Goal: Download file/media

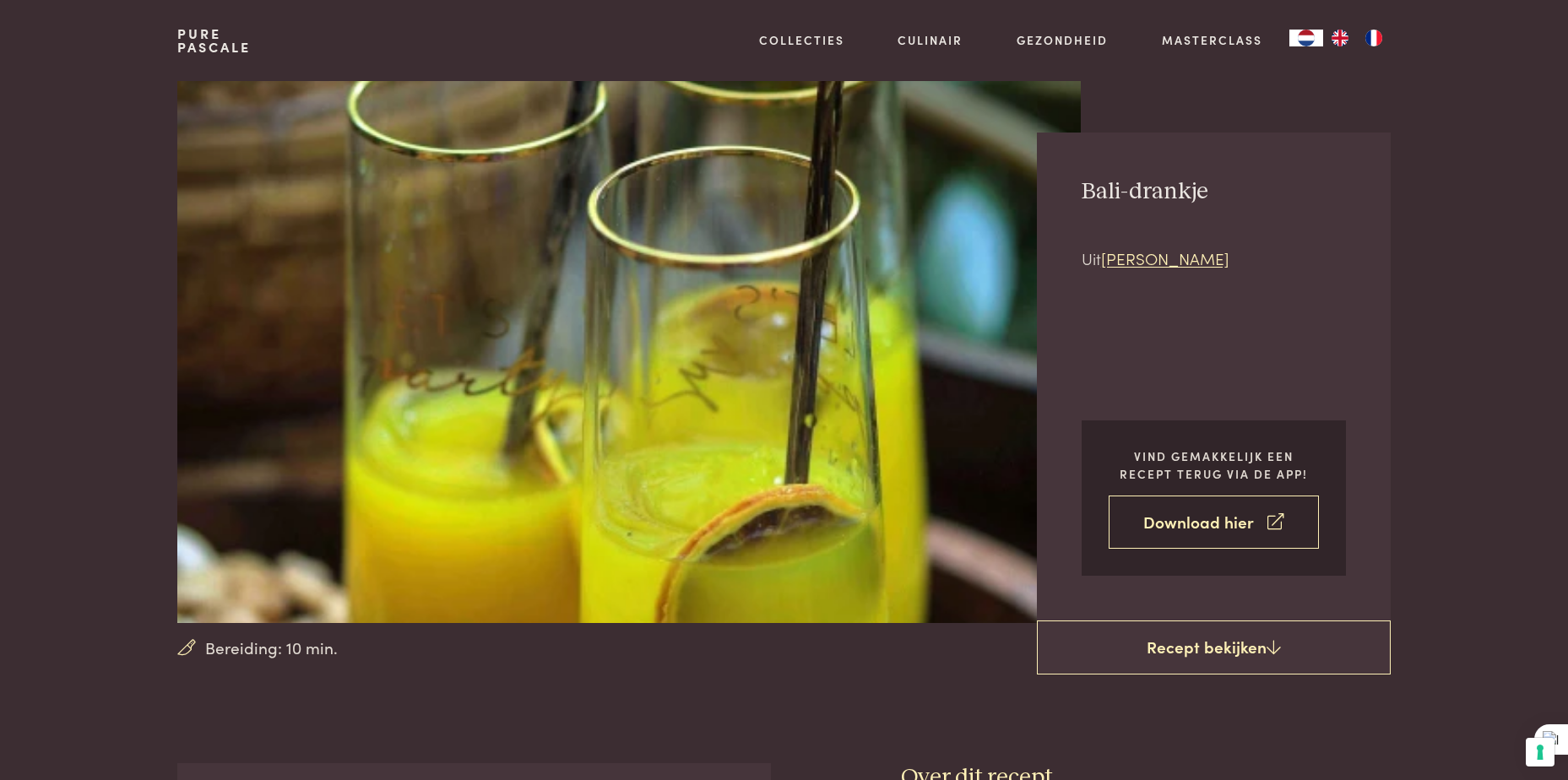
click at [1194, 527] on link "Download hier" at bounding box center [1213, 522] width 210 height 53
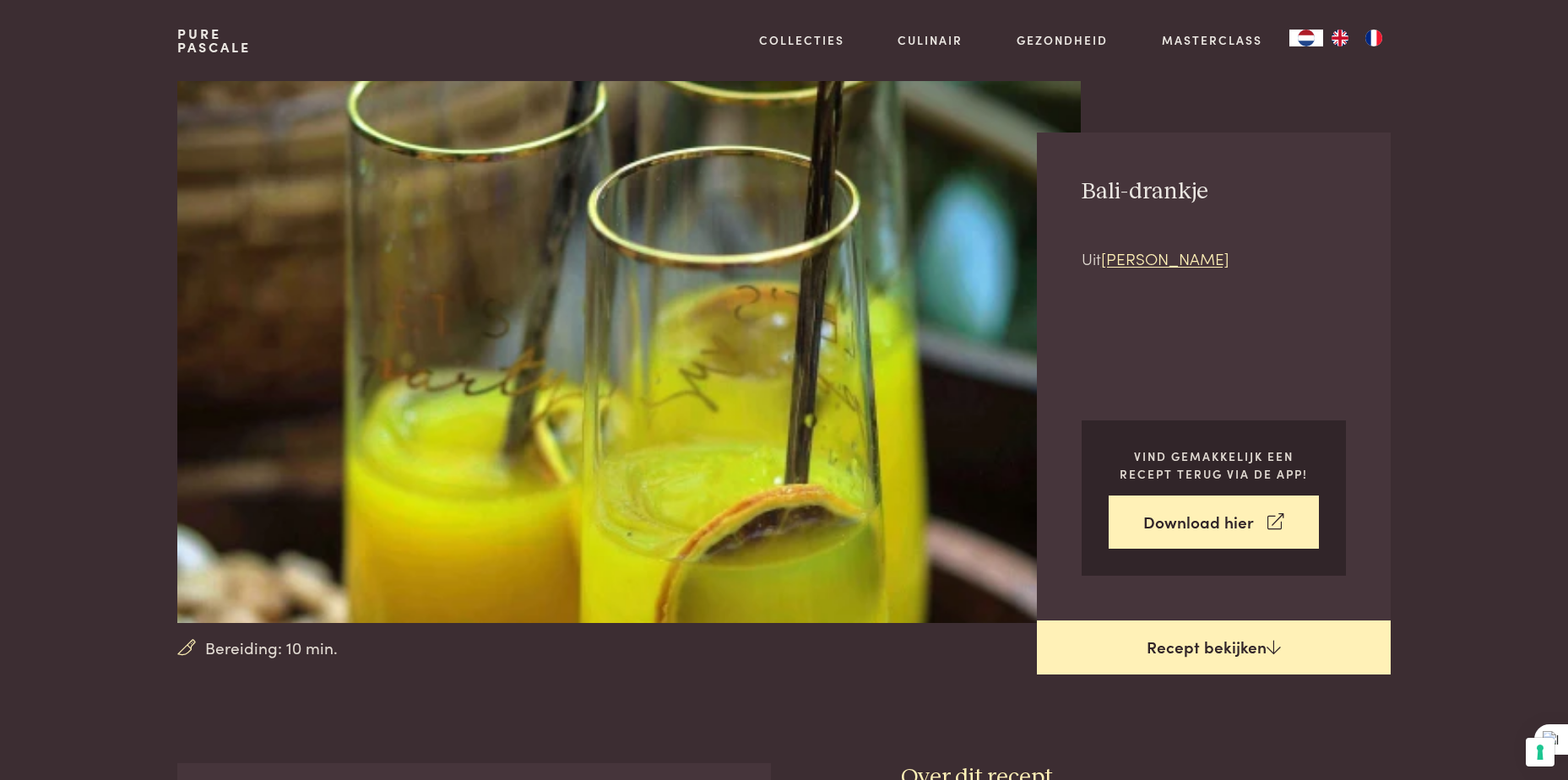
click at [1219, 648] on link "Recept bekijken" at bounding box center [1213, 648] width 354 height 54
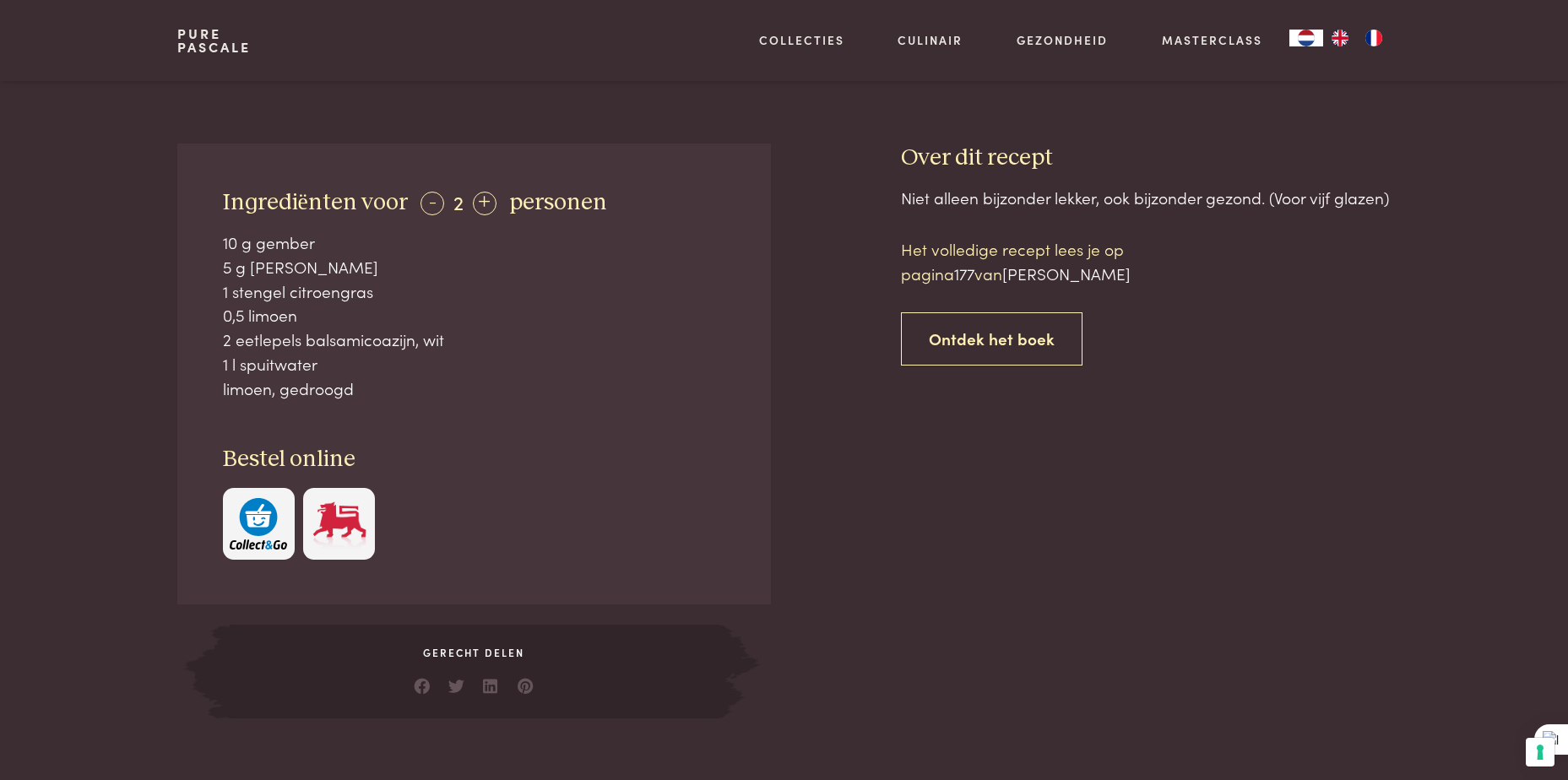
scroll to position [594, 0]
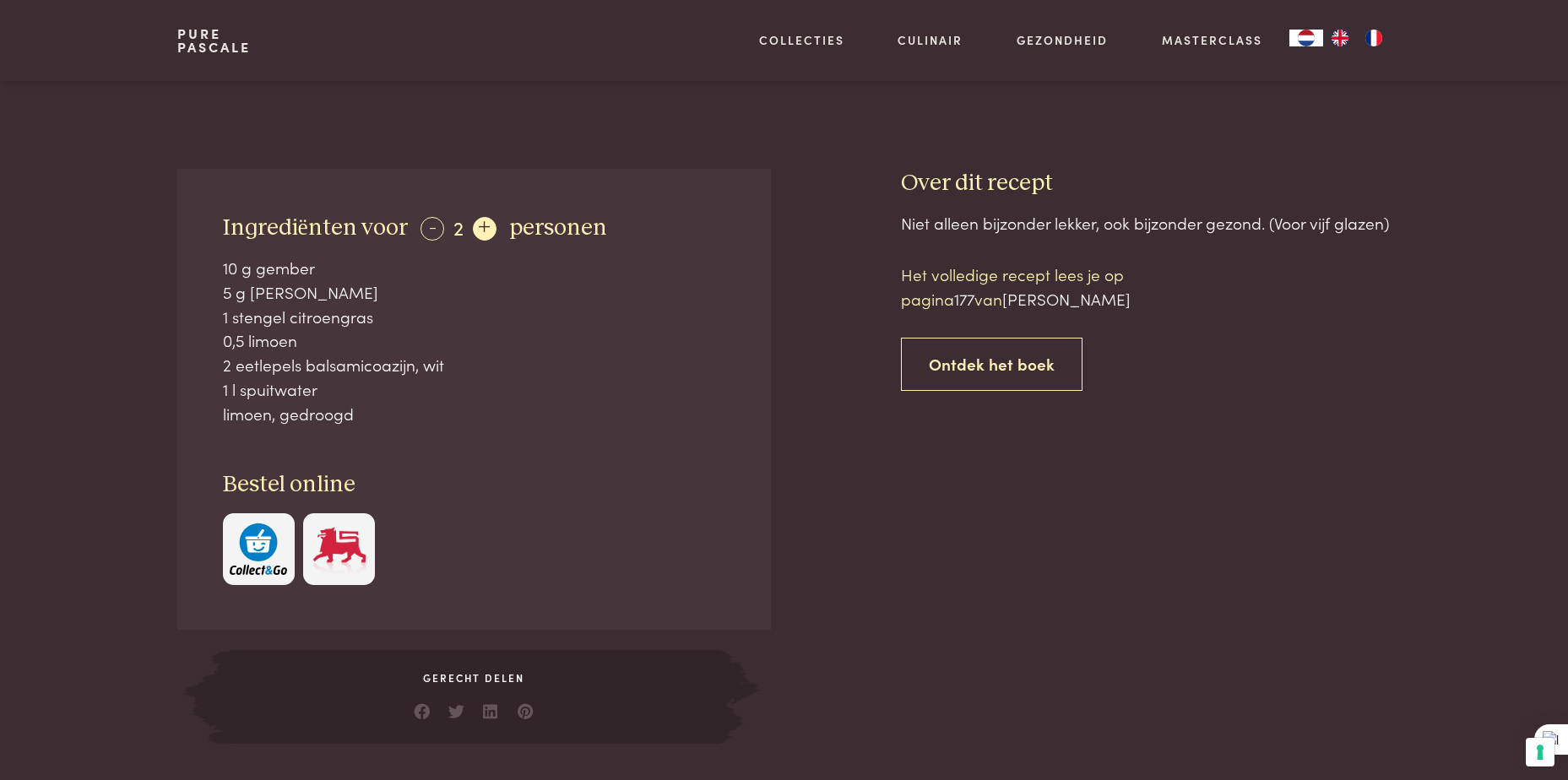
click at [478, 230] on div "+" at bounding box center [484, 229] width 23 height 23
click at [478, 230] on div "+" at bounding box center [485, 229] width 23 height 23
click at [478, 230] on div "+" at bounding box center [486, 229] width 23 height 23
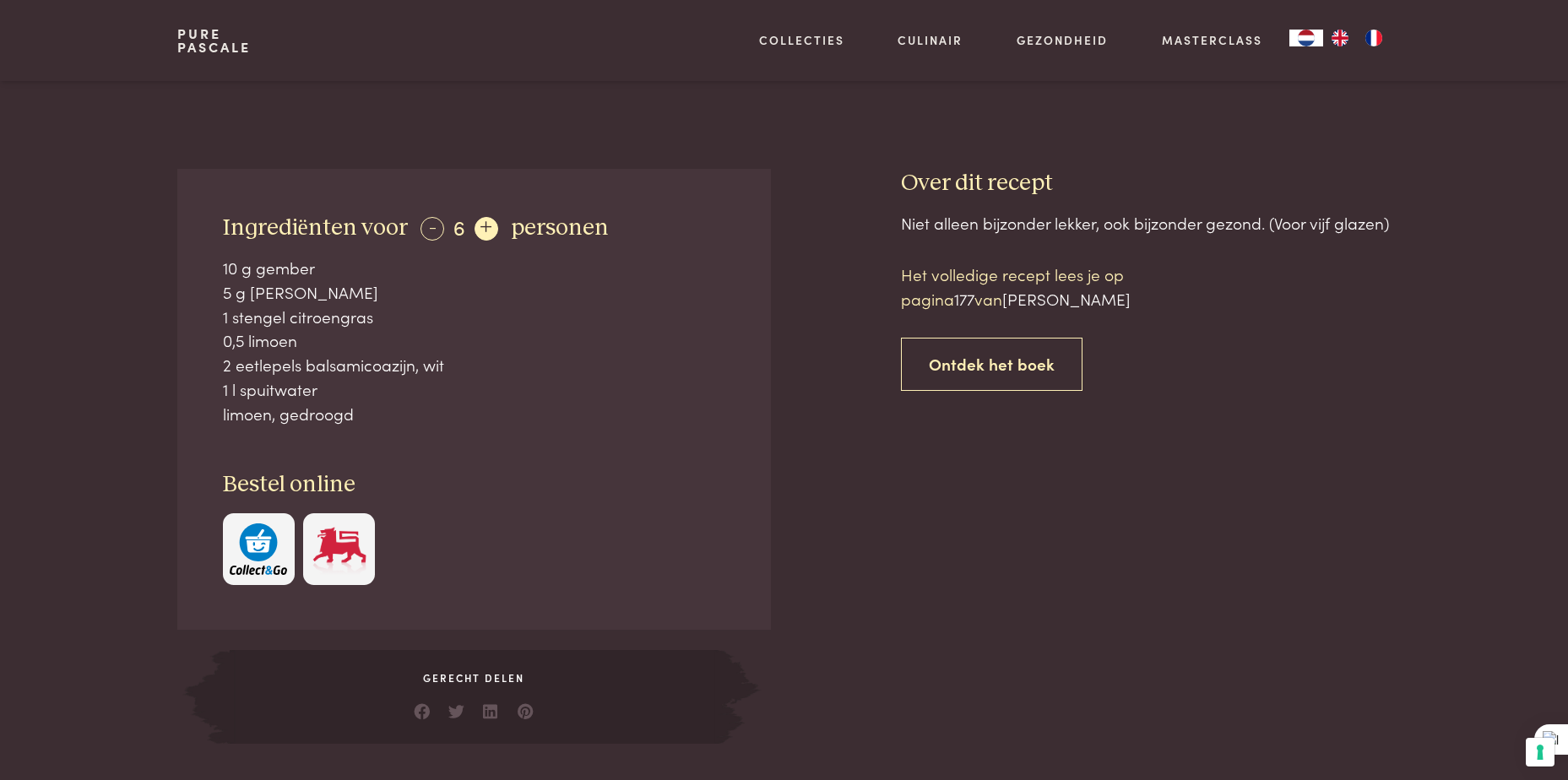
click at [478, 230] on div "+" at bounding box center [486, 229] width 23 height 23
click at [523, 411] on div "limoen, gedroogd" at bounding box center [474, 414] width 503 height 24
